Goal: Transaction & Acquisition: Obtain resource

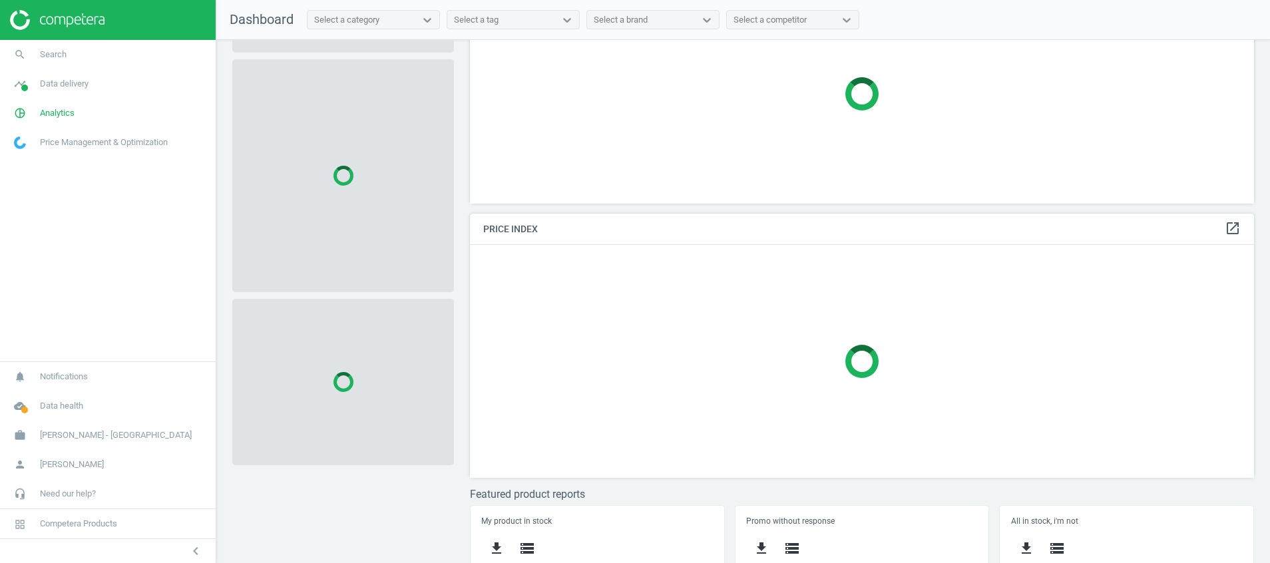
scroll to position [278, 0]
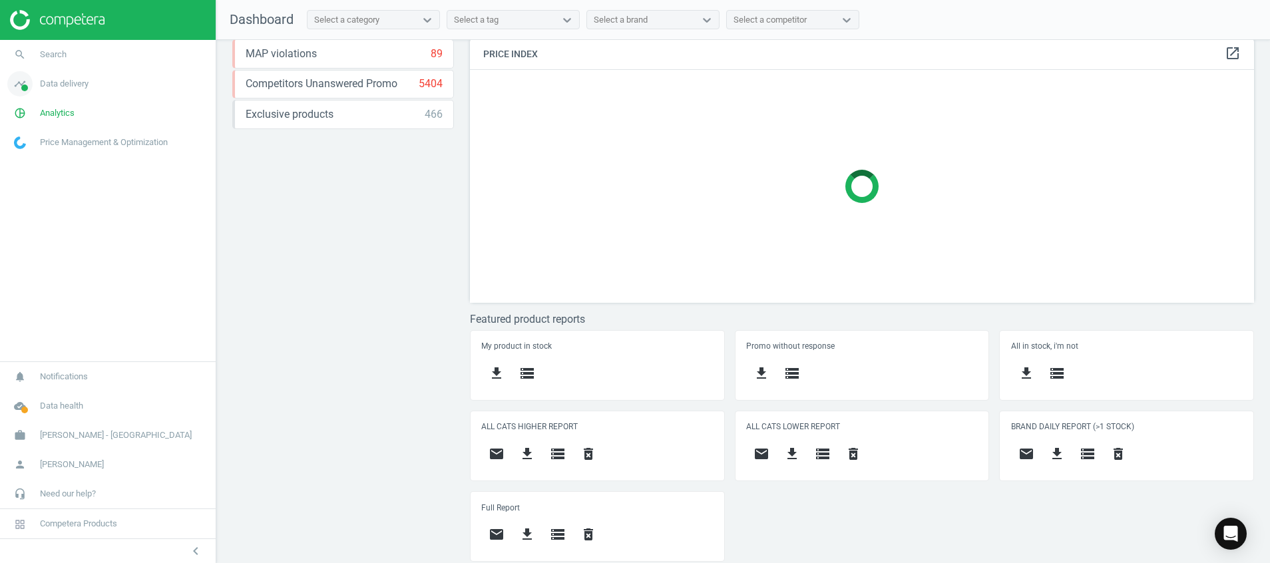
click at [13, 88] on icon "timeline" at bounding box center [19, 83] width 25 height 25
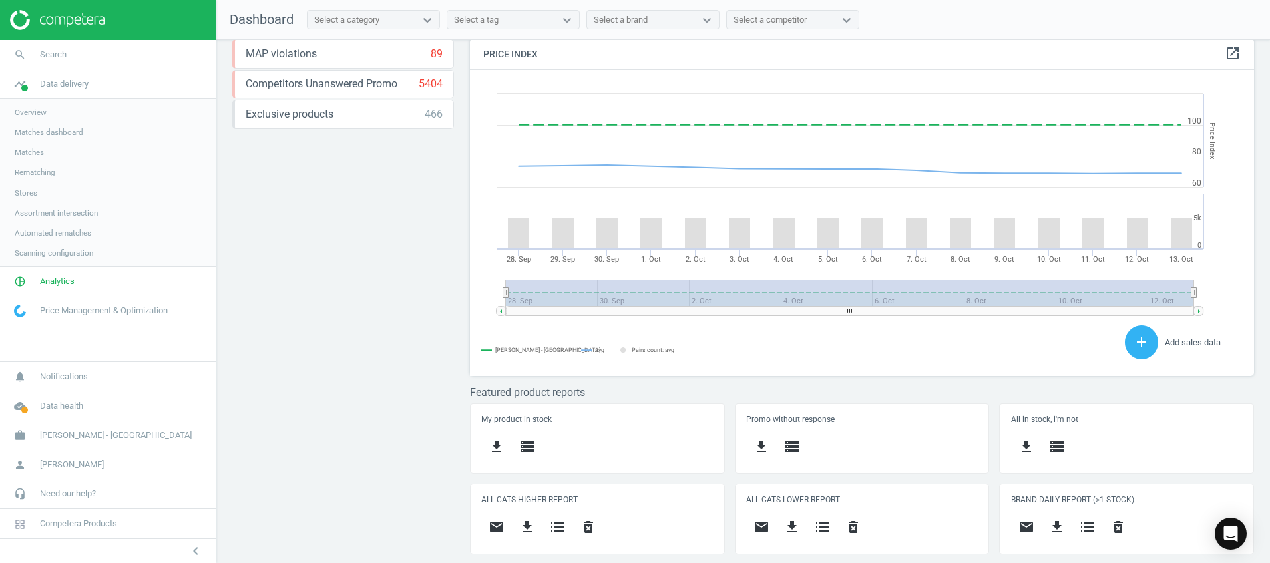
scroll to position [295, 800]
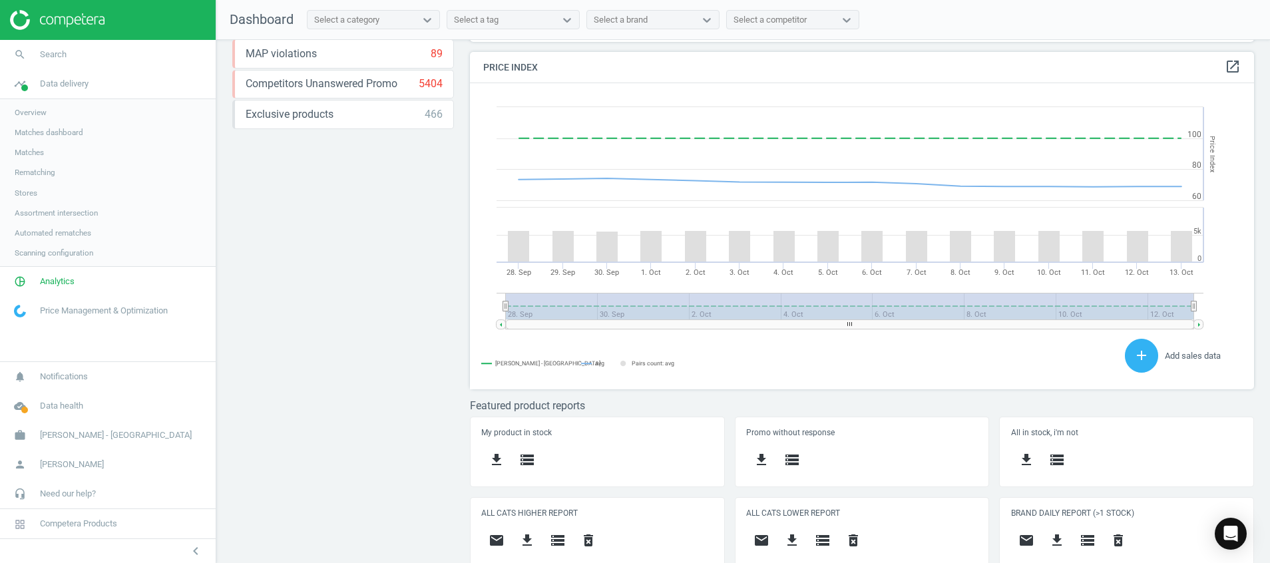
click at [27, 192] on span "Stores" at bounding box center [26, 193] width 23 height 11
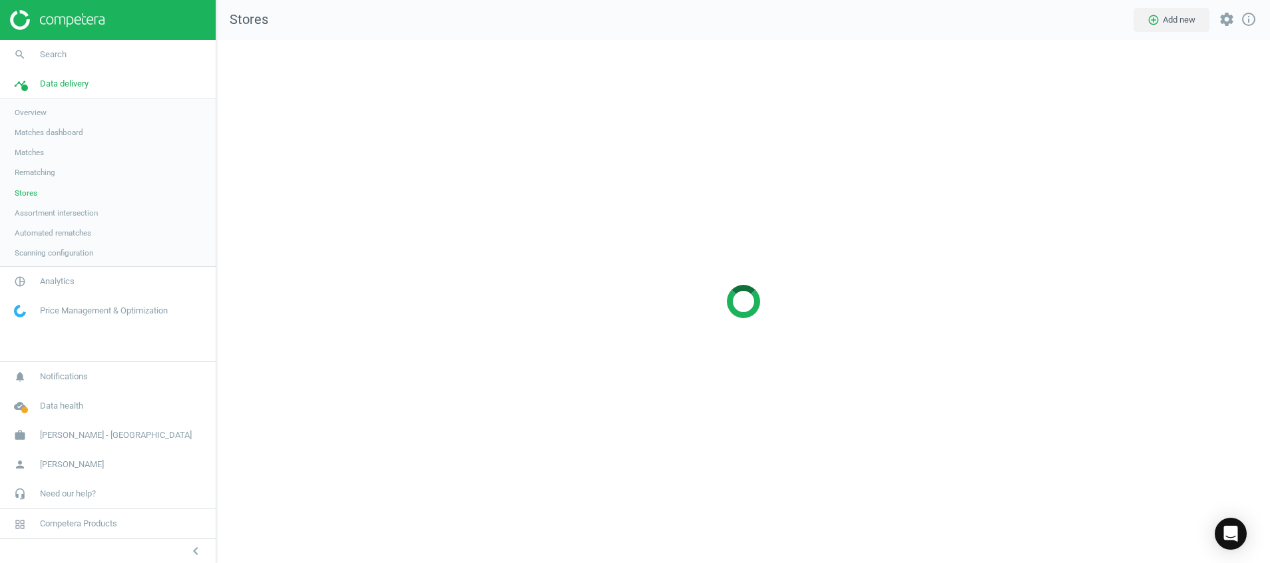
scroll to position [554, 1085]
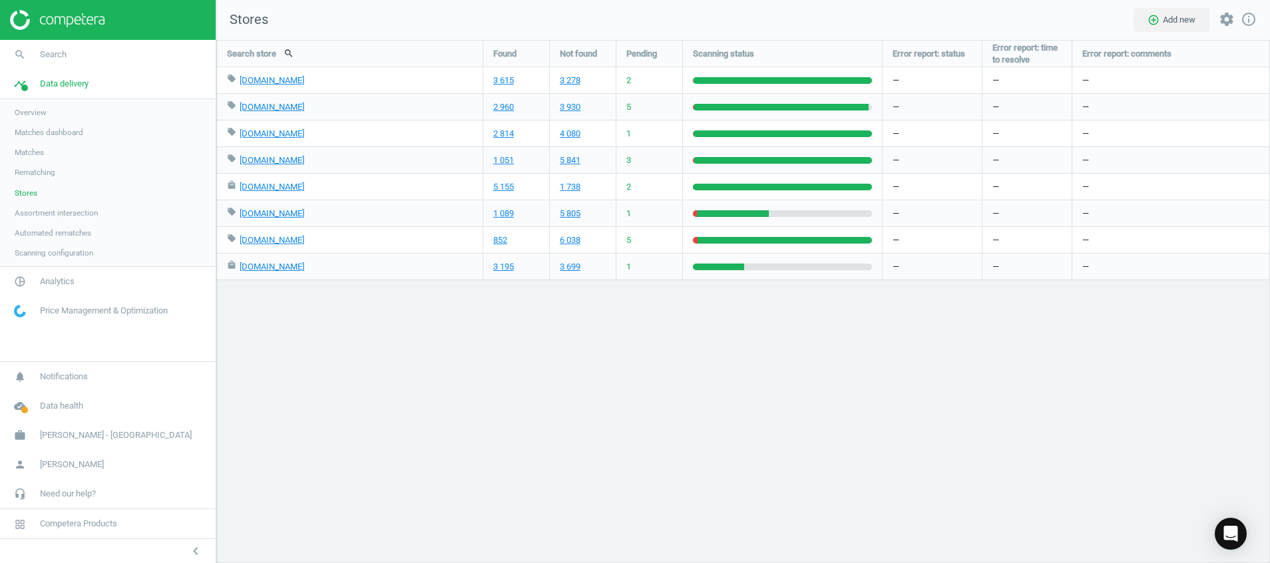
click at [86, 10] on img at bounding box center [57, 20] width 94 height 20
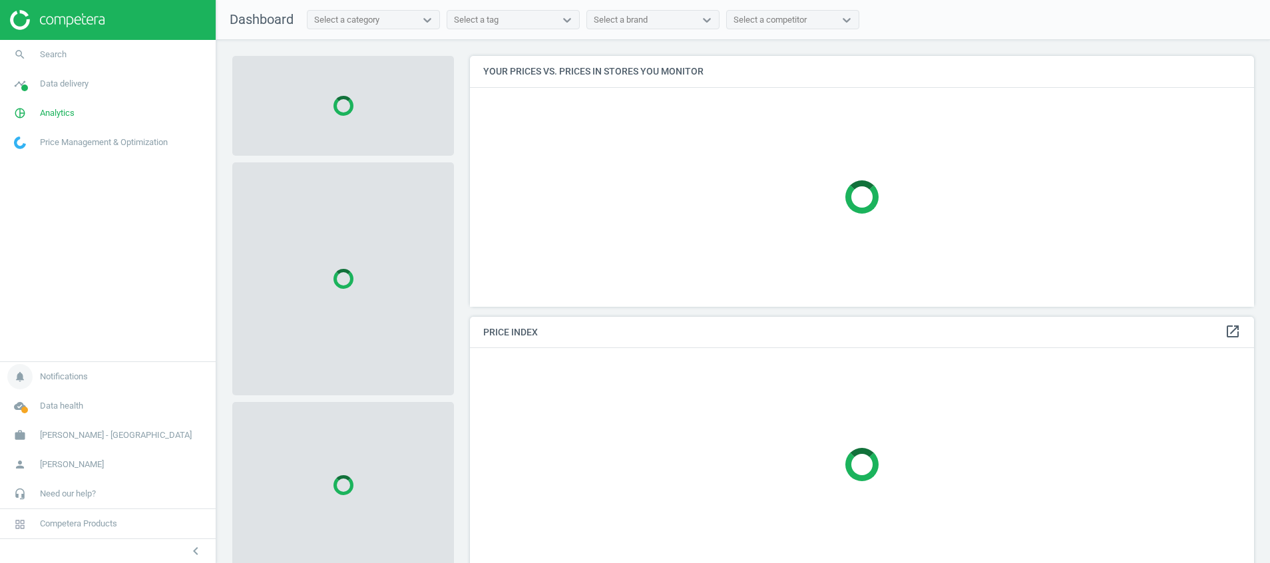
scroll to position [281, 800]
click at [18, 409] on icon "cloud_done" at bounding box center [19, 405] width 25 height 25
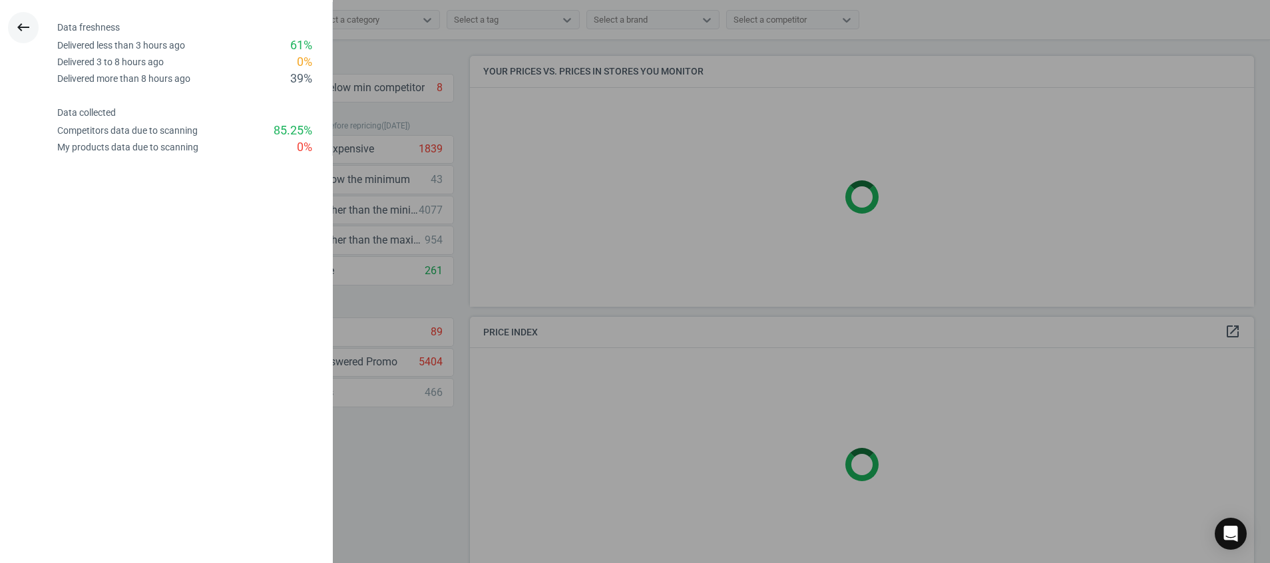
click at [9, 25] on button "keyboard_backspace" at bounding box center [23, 27] width 31 height 31
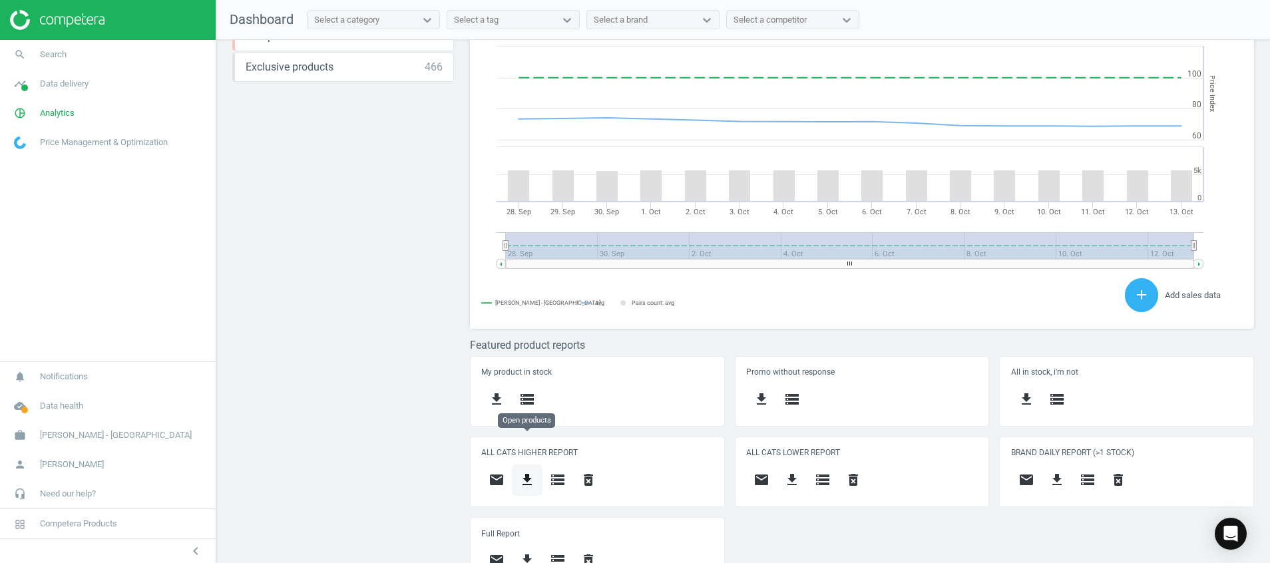
scroll to position [351, 0]
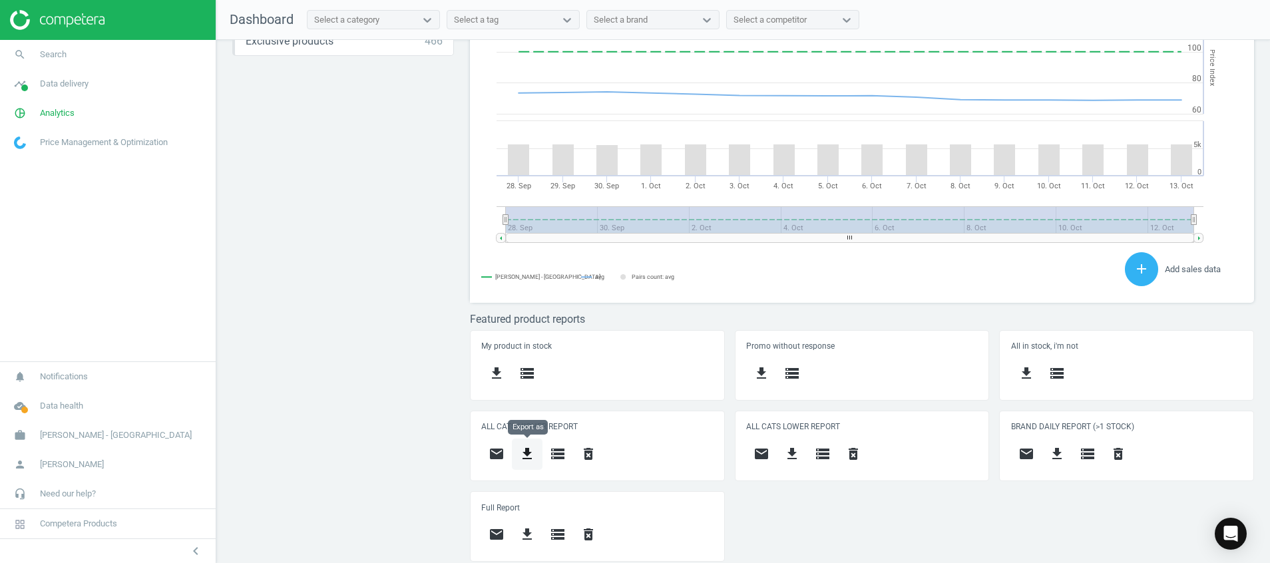
click at [522, 447] on icon "get_app" at bounding box center [527, 454] width 16 height 16
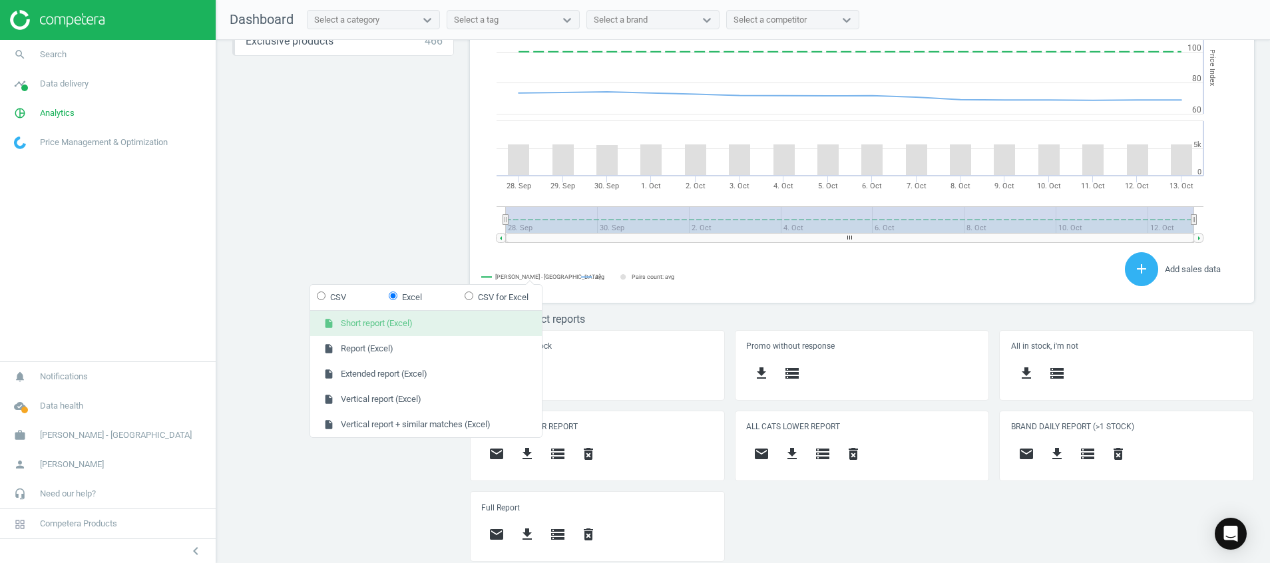
click at [487, 316] on button "insert_drive_file Short report (Excel)" at bounding box center [426, 323] width 232 height 25
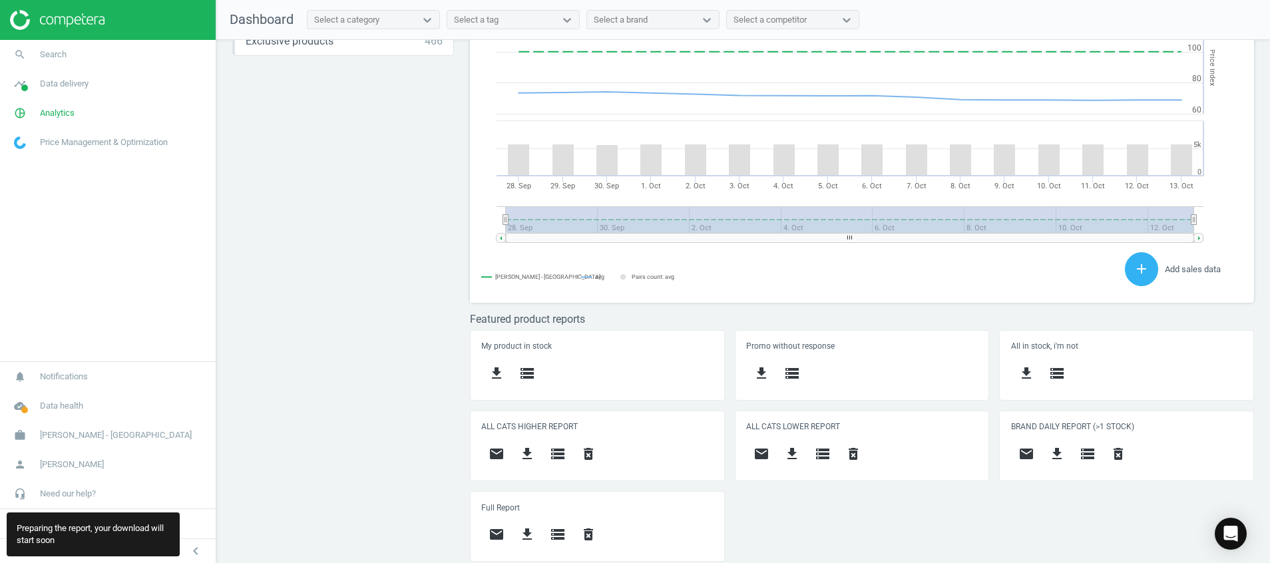
scroll to position [295, 800]
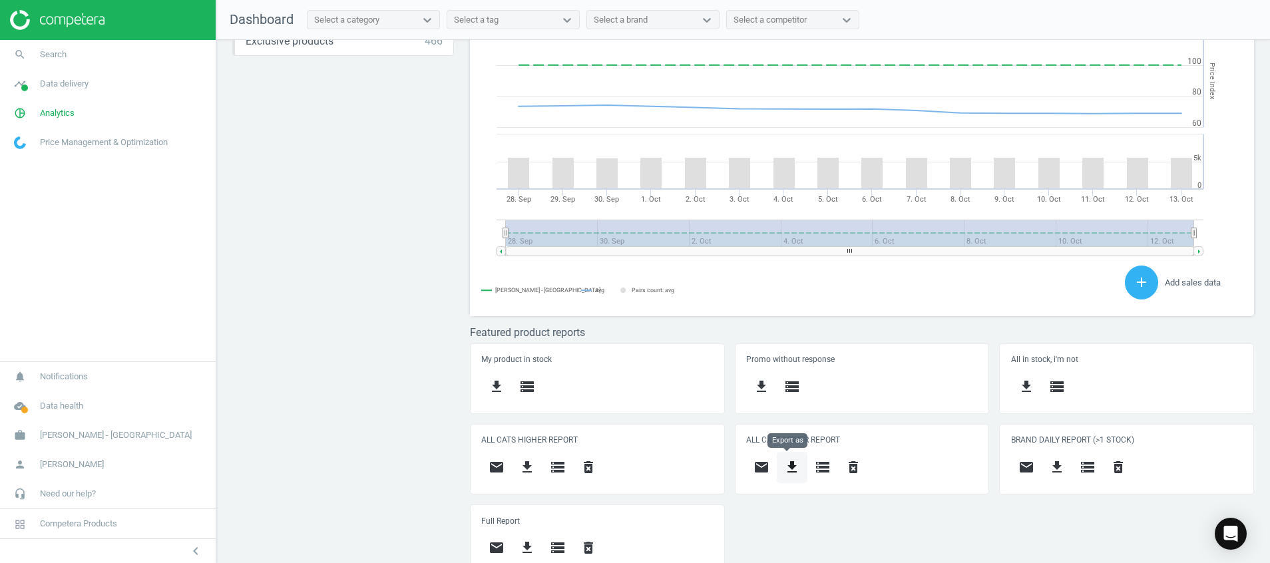
click at [784, 462] on icon "get_app" at bounding box center [792, 467] width 16 height 16
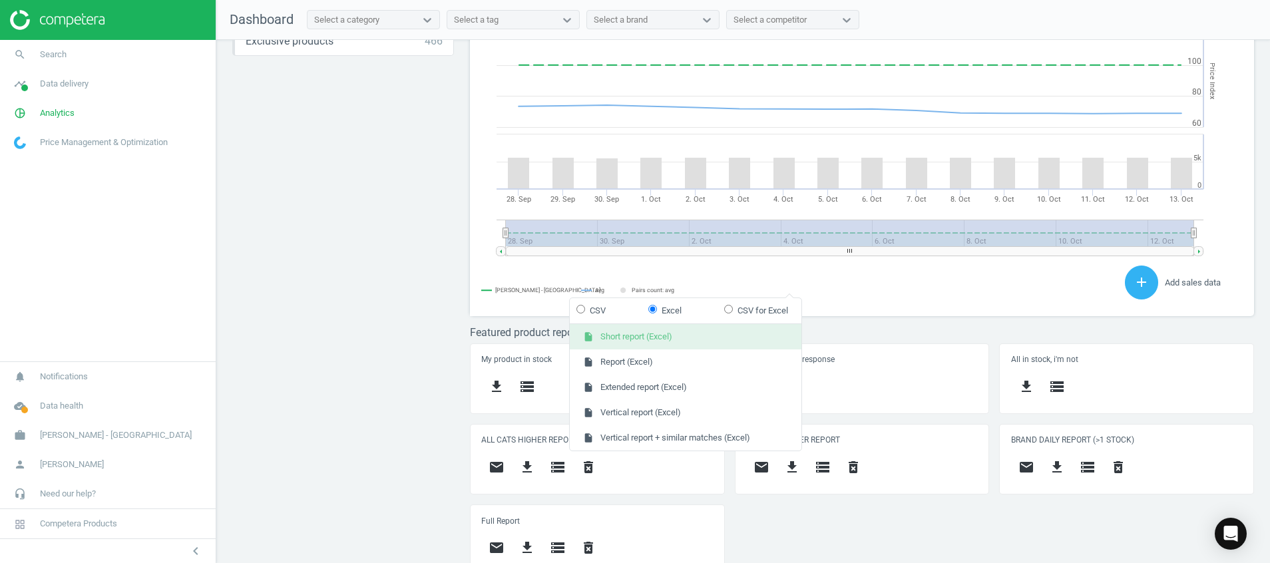
click at [753, 345] on button "insert_drive_file Short report (Excel)" at bounding box center [686, 336] width 232 height 25
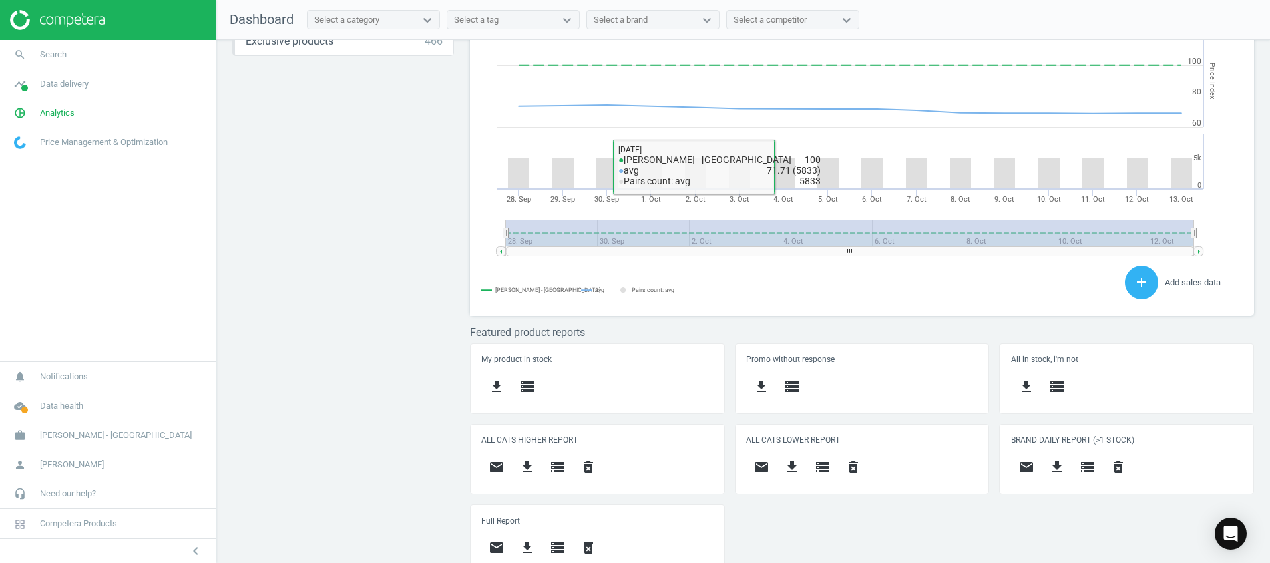
click at [317, 367] on div "Price protection ( 13.10.25 ) Prices are 100% below min competitor 8 keyboard_a…" at bounding box center [742, 305] width 1053 height 530
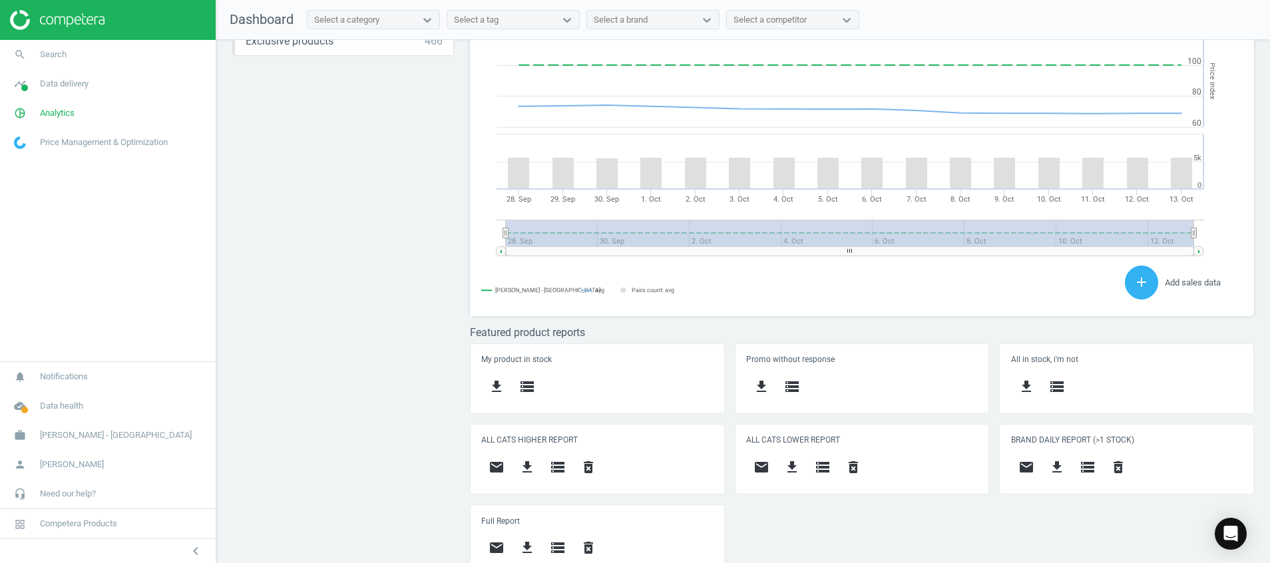
click at [58, 7] on div at bounding box center [108, 20] width 216 height 40
click at [68, 15] on img at bounding box center [57, 20] width 94 height 20
